Goal: Transaction & Acquisition: Purchase product/service

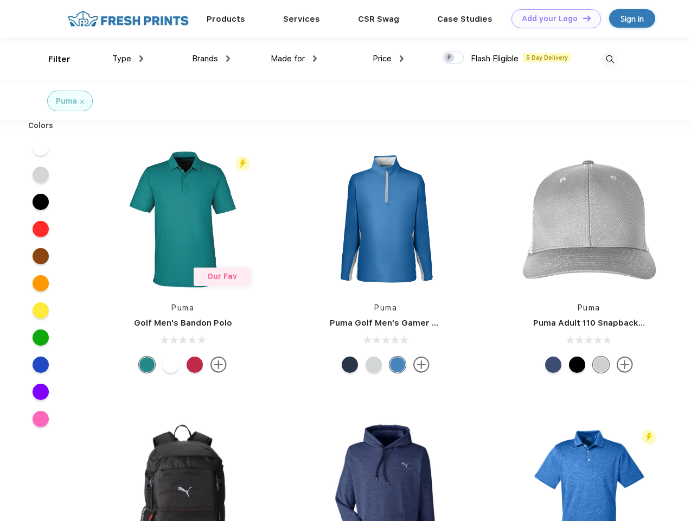
scroll to position [1, 0]
click at [552, 18] on link "Add your Logo Design Tool" at bounding box center [557, 18] width 90 height 19
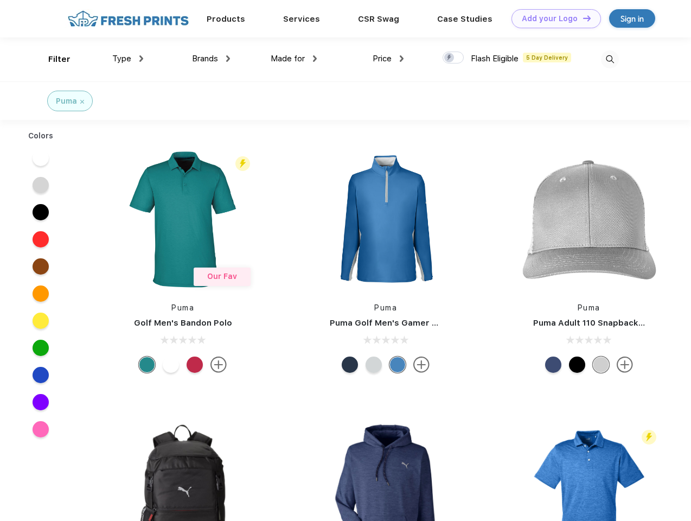
click at [0, 0] on div "Design Tool" at bounding box center [0, 0] width 0 height 0
click at [582, 18] on link "Add your Logo Design Tool" at bounding box center [557, 18] width 90 height 19
click at [52, 59] on div "Filter" at bounding box center [59, 59] width 22 height 12
click at [128, 59] on span "Type" at bounding box center [121, 59] width 19 height 10
click at [211, 59] on span "Brands" at bounding box center [205, 59] width 26 height 10
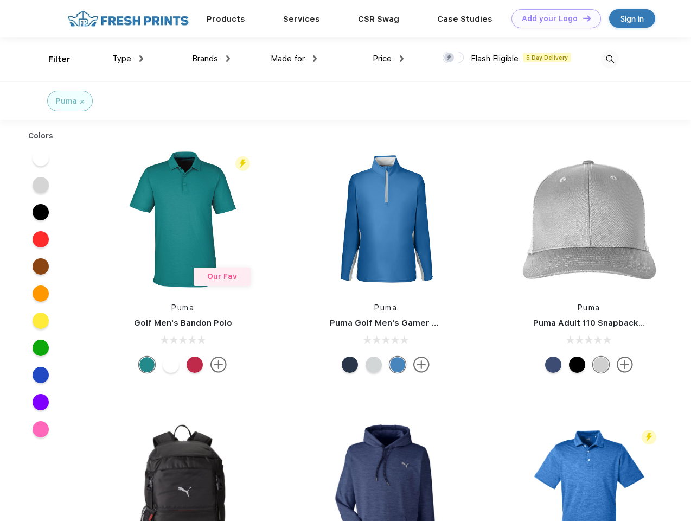
click at [294, 59] on span "Made for" at bounding box center [288, 59] width 34 height 10
click at [389, 59] on span "Price" at bounding box center [382, 59] width 19 height 10
click at [454, 58] on div at bounding box center [453, 58] width 21 height 12
click at [450, 58] on input "checkbox" at bounding box center [446, 54] width 7 height 7
click at [610, 59] on img at bounding box center [610, 59] width 18 height 18
